Goal: Task Accomplishment & Management: Complete application form

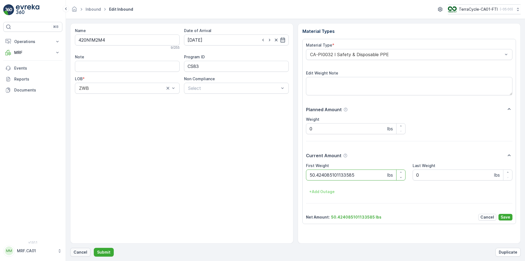
click at [78, 256] on button "Cancel" at bounding box center [80, 251] width 20 height 9
click at [94, 247] on button "Submit" at bounding box center [104, 251] width 20 height 9
type Weight "030"
click at [94, 247] on button "Submit" at bounding box center [104, 251] width 20 height 9
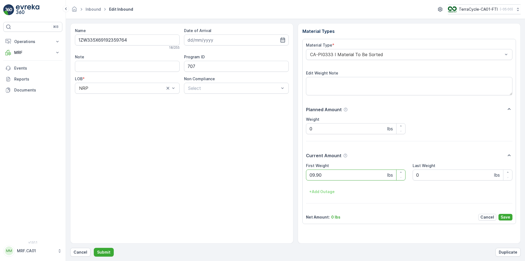
click at [94, 247] on button "Submit" at bounding box center [104, 251] width 20 height 9
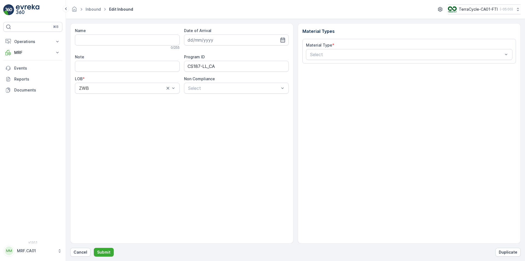
type input "1ZW335X69194924461"
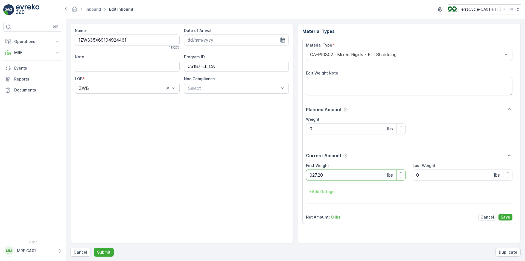
click at [94, 247] on button "Submit" at bounding box center [104, 251] width 20 height 9
type Weight "082"
click at [94, 247] on button "Submit" at bounding box center [104, 251] width 20 height 9
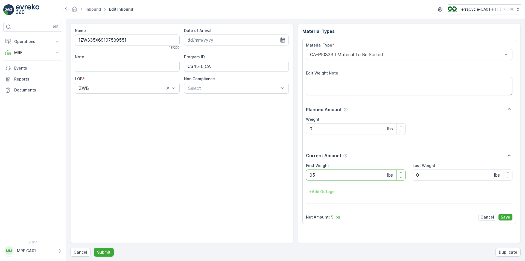
type Weight "054"
click at [94, 247] on button "Submit" at bounding box center [104, 251] width 20 height 9
type Weight "031"
click at [94, 247] on button "Submit" at bounding box center [104, 251] width 20 height 9
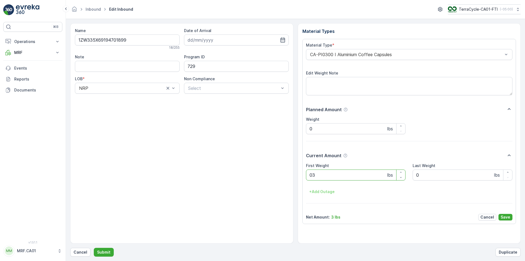
type Weight "031"
click at [94, 247] on button "Submit" at bounding box center [104, 251] width 20 height 9
type Weight "028"
click at [94, 247] on button "Submit" at bounding box center [104, 251] width 20 height 9
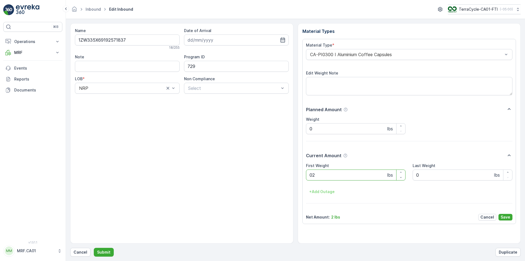
type Weight "026"
click at [94, 247] on button "Submit" at bounding box center [104, 251] width 20 height 9
type Weight "031"
click at [94, 247] on button "Submit" at bounding box center [104, 251] width 20 height 9
type Weight "034"
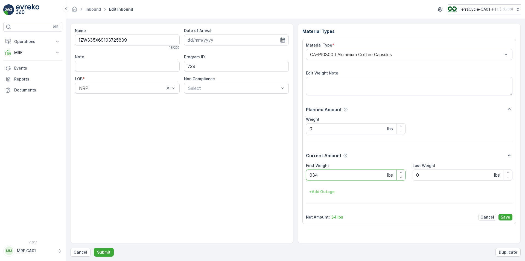
click at [94, 247] on button "Submit" at bounding box center [104, 251] width 20 height 9
type Weight "032"
click at [94, 247] on button "Submit" at bounding box center [104, 251] width 20 height 9
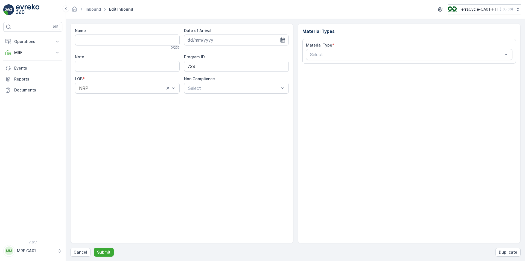
type input "1ZW335X69194410882"
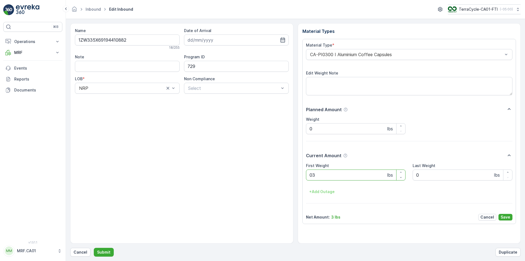
type Weight "037"
click at [94, 247] on button "Submit" at bounding box center [104, 251] width 20 height 9
type Weight "036"
click at [94, 247] on button "Submit" at bounding box center [104, 251] width 20 height 9
type Weight "032"
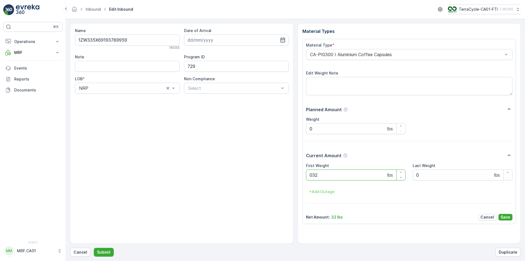
click at [94, 247] on button "Submit" at bounding box center [104, 251] width 20 height 9
type Weight "025"
click at [94, 247] on button "Submit" at bounding box center [104, 251] width 20 height 9
type Weight "032"
click at [94, 247] on button "Submit" at bounding box center [104, 251] width 20 height 9
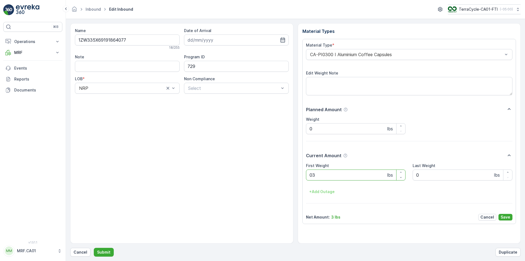
type Weight "035"
click at [94, 247] on button "Submit" at bounding box center [104, 251] width 20 height 9
type Weight "045"
click at [94, 247] on button "Submit" at bounding box center [104, 251] width 20 height 9
type Weight "034"
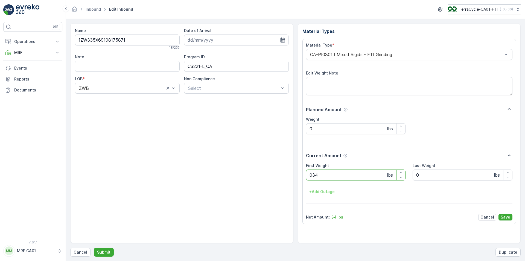
click at [94, 247] on button "Submit" at bounding box center [104, 251] width 20 height 9
type Weight "040"
click at [94, 247] on button "Submit" at bounding box center [104, 251] width 20 height 9
type Weight "022"
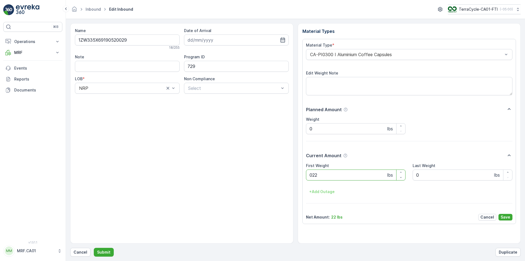
click at [94, 247] on button "Submit" at bounding box center [104, 251] width 20 height 9
type Weight "029"
click at [94, 247] on button "Submit" at bounding box center [104, 251] width 20 height 9
type Weight "030"
click at [94, 247] on button "Submit" at bounding box center [104, 251] width 20 height 9
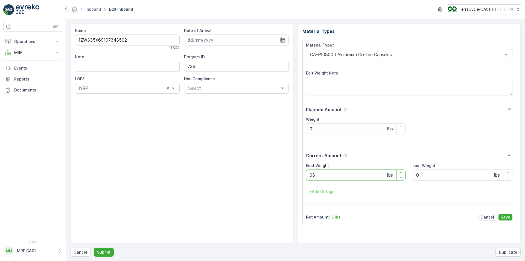
type Weight "031"
click at [94, 247] on button "Submit" at bounding box center [104, 251] width 20 height 9
type Weight "033"
click at [94, 247] on button "Submit" at bounding box center [104, 251] width 20 height 9
type Weight "026"
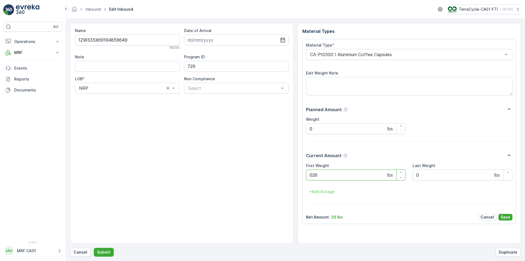
click at [94, 247] on button "Submit" at bounding box center [104, 251] width 20 height 9
type Weight "033"
click at [94, 247] on button "Submit" at bounding box center [104, 251] width 20 height 9
type Weight "039"
click at [94, 247] on button "Submit" at bounding box center [104, 251] width 20 height 9
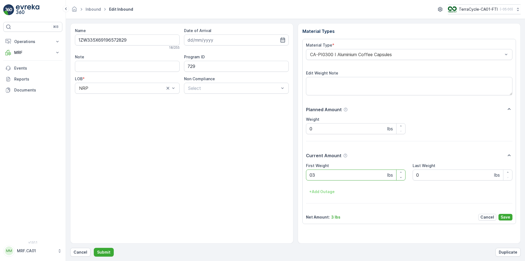
type Weight "035"
click at [94, 247] on button "Submit" at bounding box center [104, 251] width 20 height 9
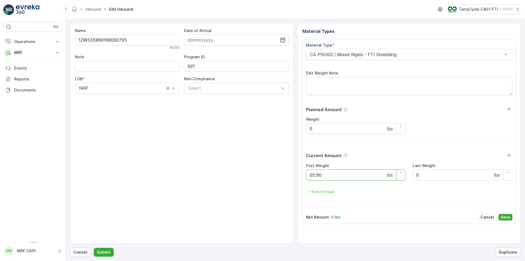
click at [94, 247] on button "Submit" at bounding box center [104, 251] width 20 height 9
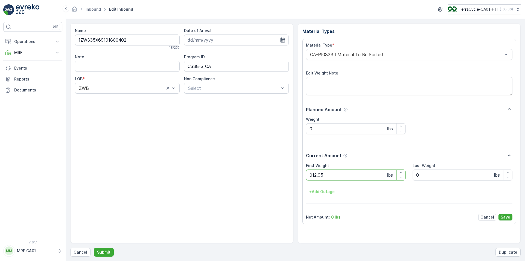
click at [94, 247] on button "Submit" at bounding box center [104, 251] width 20 height 9
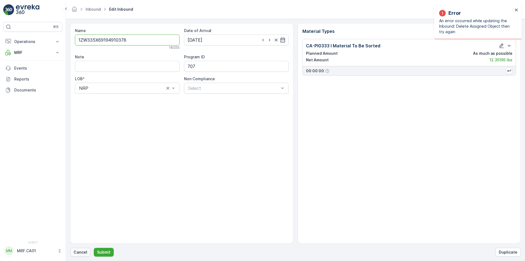
click at [84, 250] on p "Cancel" at bounding box center [81, 251] width 14 height 5
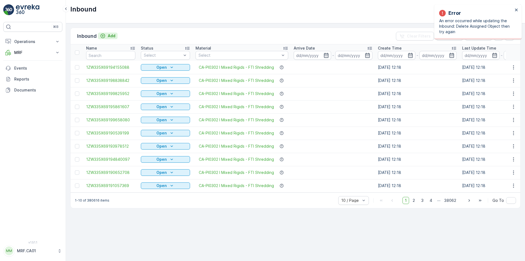
click at [110, 35] on p "Add" at bounding box center [112, 35] width 8 height 5
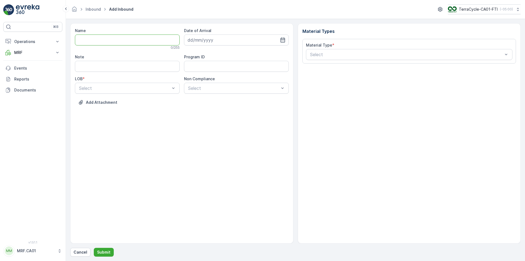
click at [115, 43] on input "Name" at bounding box center [127, 39] width 105 height 11
click at [94, 247] on button "Submit" at bounding box center [104, 251] width 20 height 9
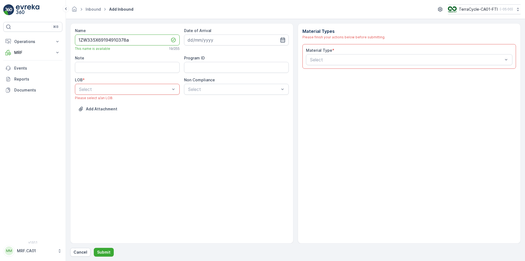
type input "1ZW335X69194910378a"
click at [281, 37] on icon "button" at bounding box center [282, 39] width 5 height 5
click at [224, 74] on div "1" at bounding box center [222, 74] width 9 height 9
type input "[DATE]"
click at [121, 104] on div "NRP" at bounding box center [127, 102] width 98 height 5
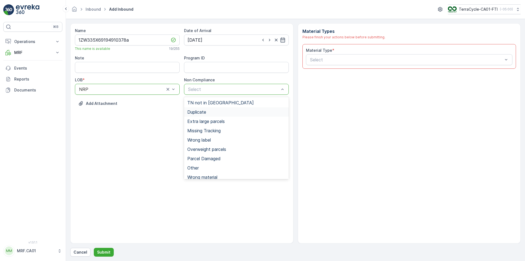
click at [200, 112] on span "Duplicate" at bounding box center [196, 111] width 19 height 5
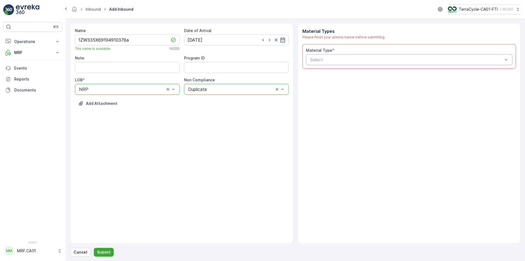
click at [322, 63] on div "Select" at bounding box center [409, 59] width 207 height 11
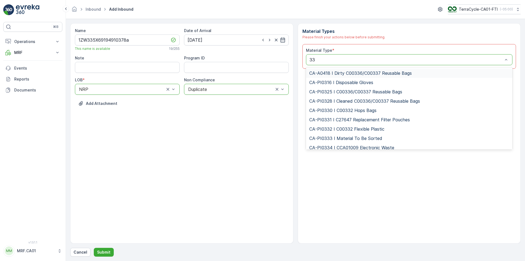
type input "333"
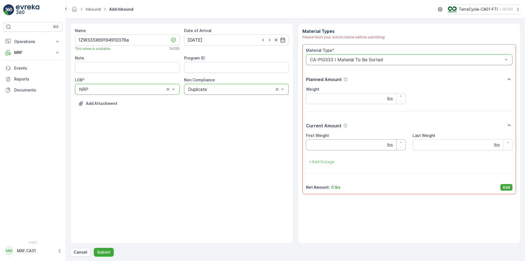
click at [330, 142] on Weight "First Weight" at bounding box center [356, 144] width 100 height 11
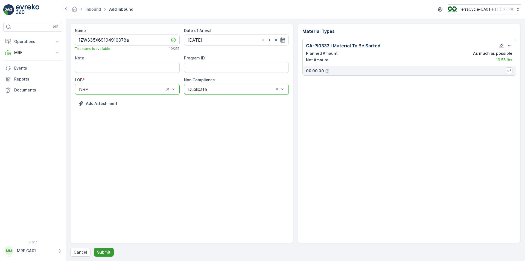
click at [105, 253] on p "Submit" at bounding box center [103, 251] width 13 height 5
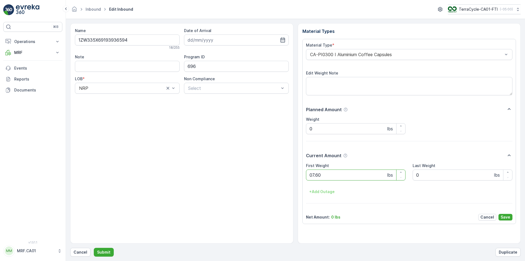
click at [94, 247] on button "Submit" at bounding box center [104, 251] width 20 height 9
type Weight "08.75"
click at [94, 247] on button "Submit" at bounding box center [104, 251] width 20 height 9
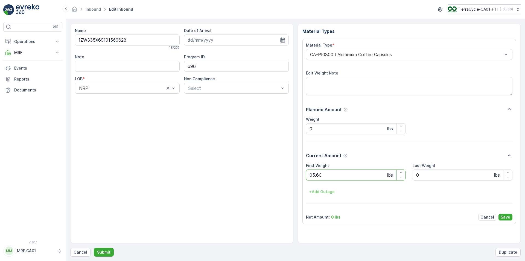
click at [94, 247] on button "Submit" at bounding box center [104, 251] width 20 height 9
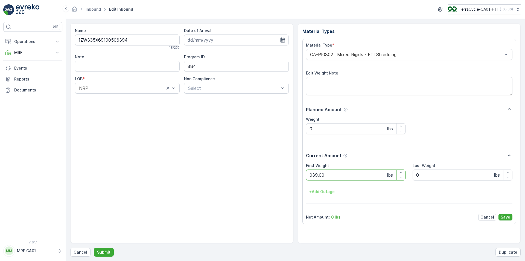
click at [94, 247] on button "Submit" at bounding box center [104, 251] width 20 height 9
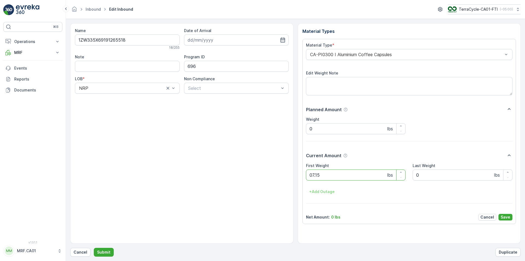
click at [94, 247] on button "Submit" at bounding box center [104, 251] width 20 height 9
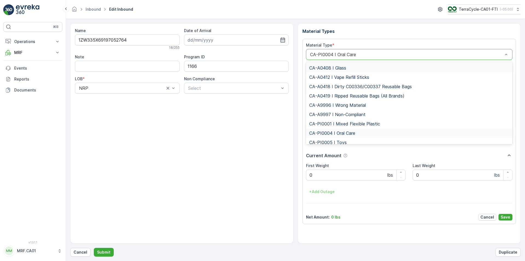
click at [345, 51] on div "CA-PI0004 I Oral Care" at bounding box center [409, 54] width 207 height 11
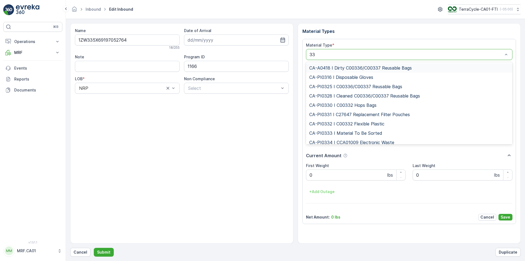
type input "333"
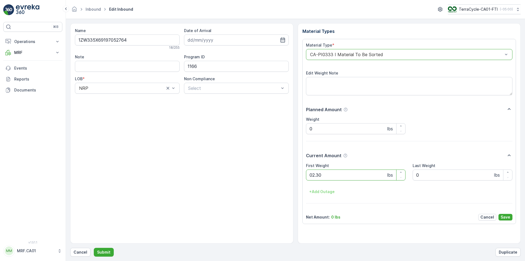
click at [94, 247] on button "Submit" at bounding box center [104, 251] width 20 height 9
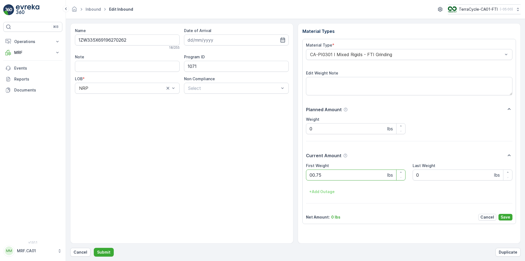
click at [94, 247] on button "Submit" at bounding box center [104, 251] width 20 height 9
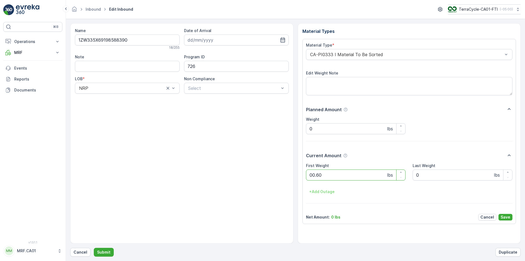
click at [94, 247] on button "Submit" at bounding box center [104, 251] width 20 height 9
